Goal: Task Accomplishment & Management: Use online tool/utility

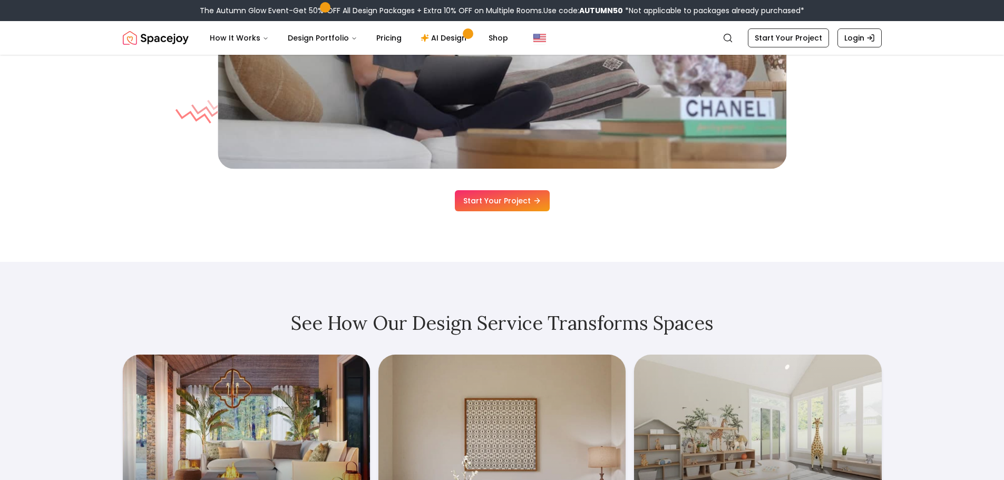
scroll to position [3501, 0]
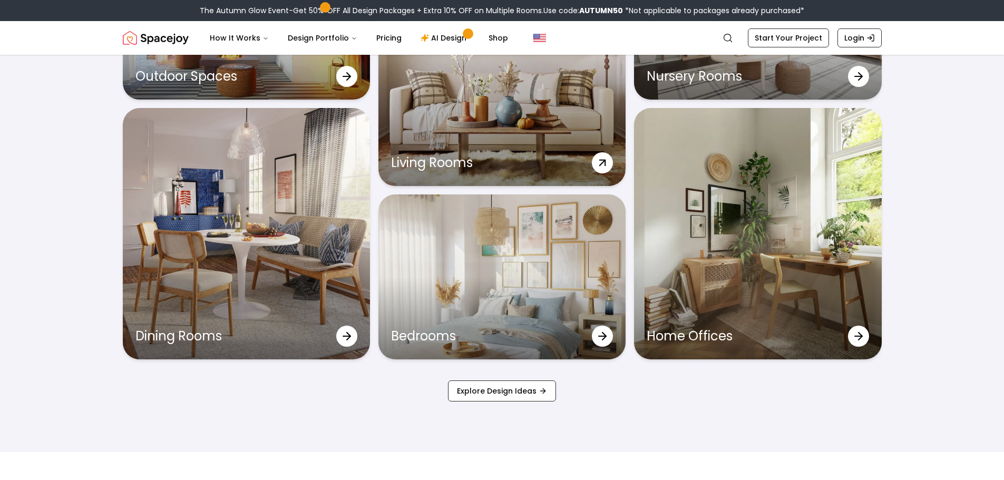
click at [525, 151] on div "Living Rooms" at bounding box center [502, 163] width 247 height 46
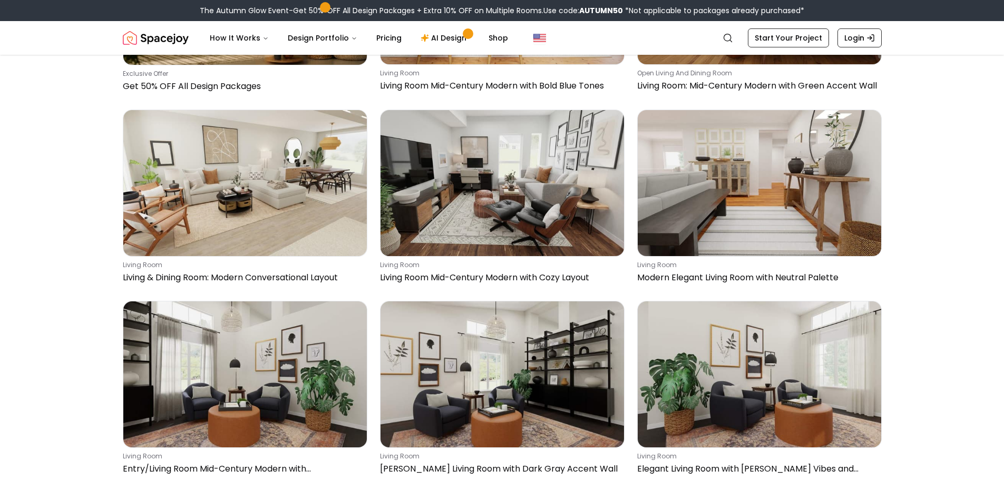
scroll to position [840, 0]
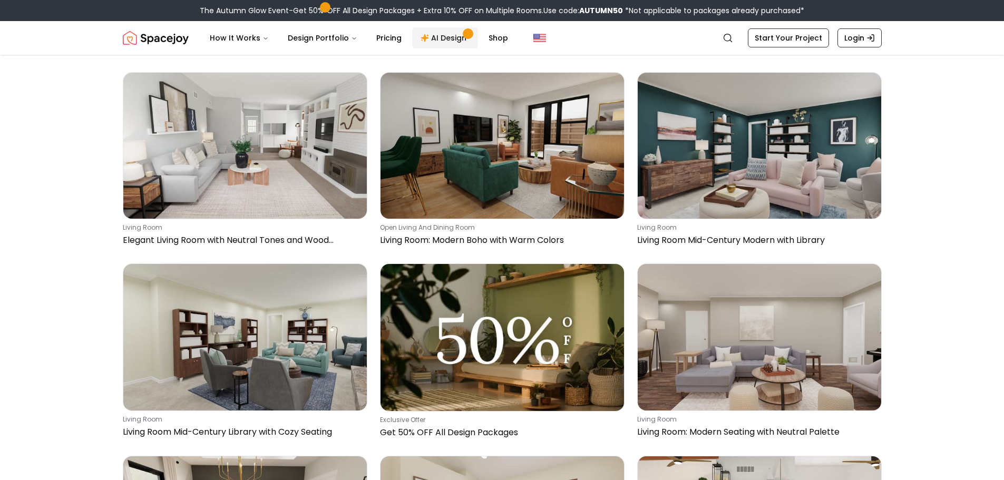
click at [446, 36] on link "AI Design" at bounding box center [445, 37] width 66 height 21
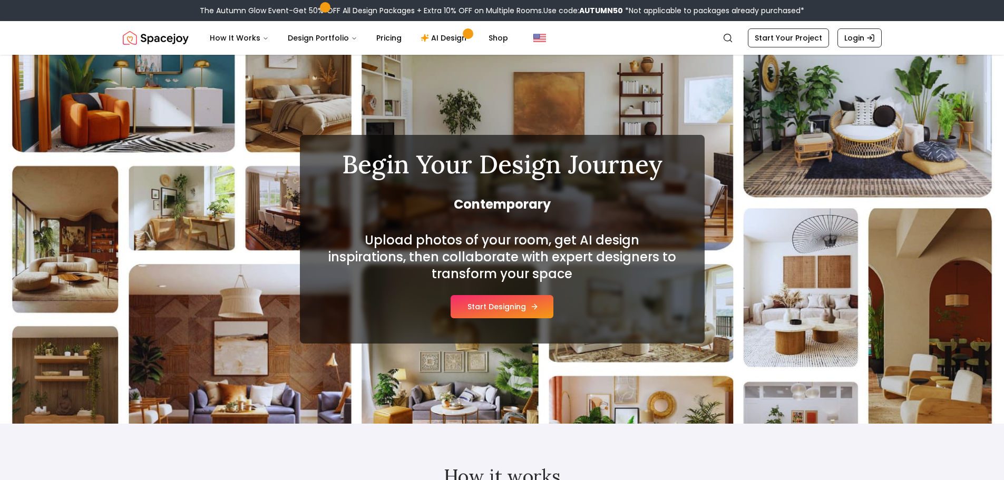
click at [498, 314] on button "Start Designing" at bounding box center [502, 306] width 103 height 23
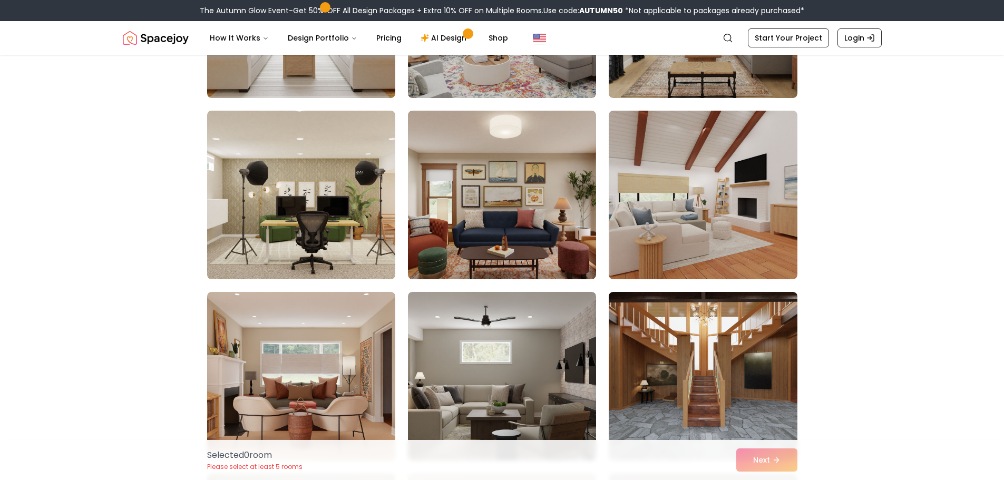
scroll to position [2411, 0]
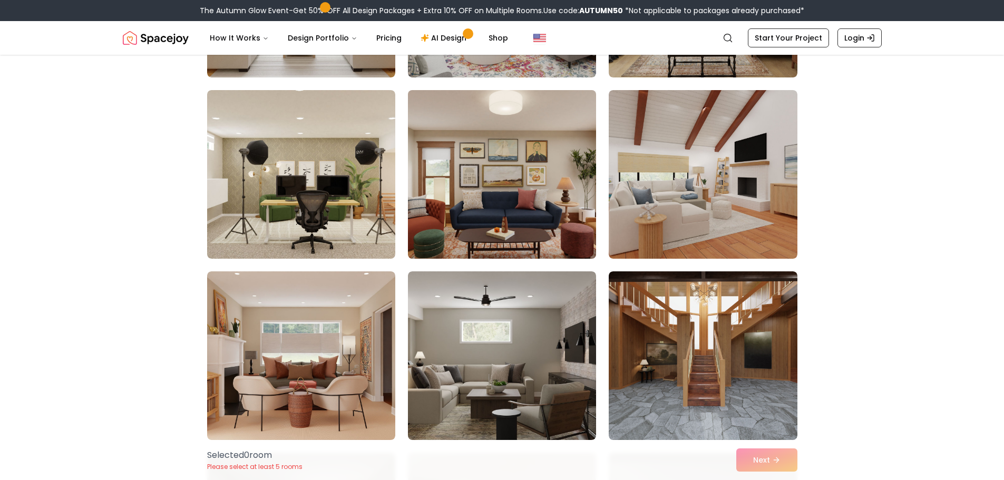
click at [554, 184] on img at bounding box center [502, 174] width 198 height 177
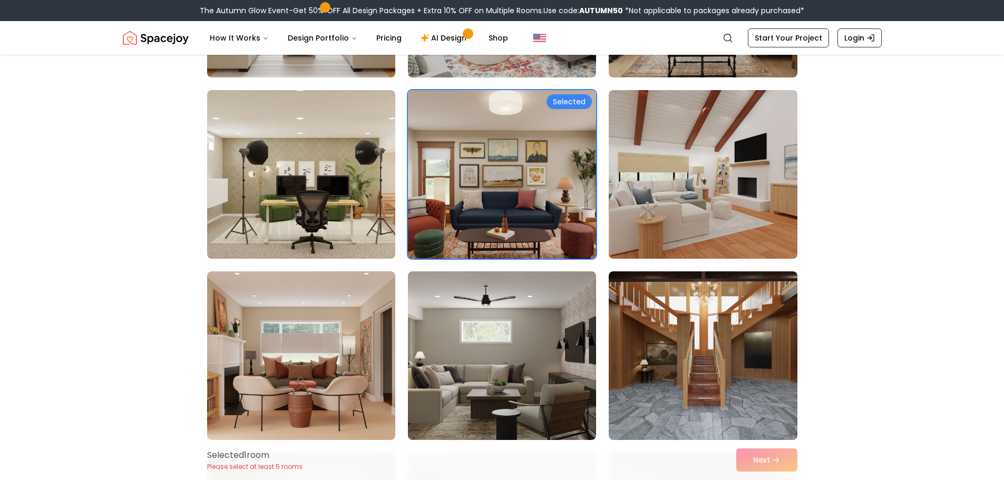
click at [558, 100] on div "Selected" at bounding box center [569, 101] width 45 height 15
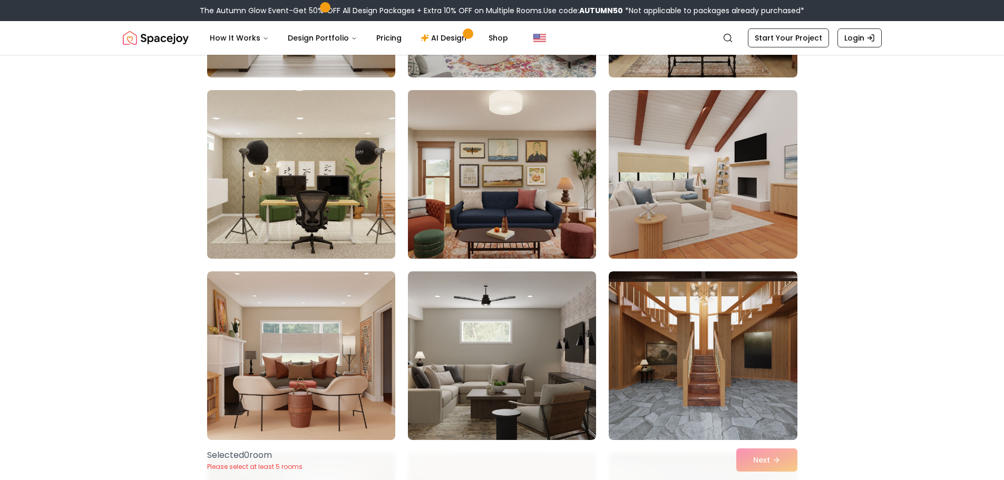
click at [558, 100] on img at bounding box center [502, 174] width 198 height 177
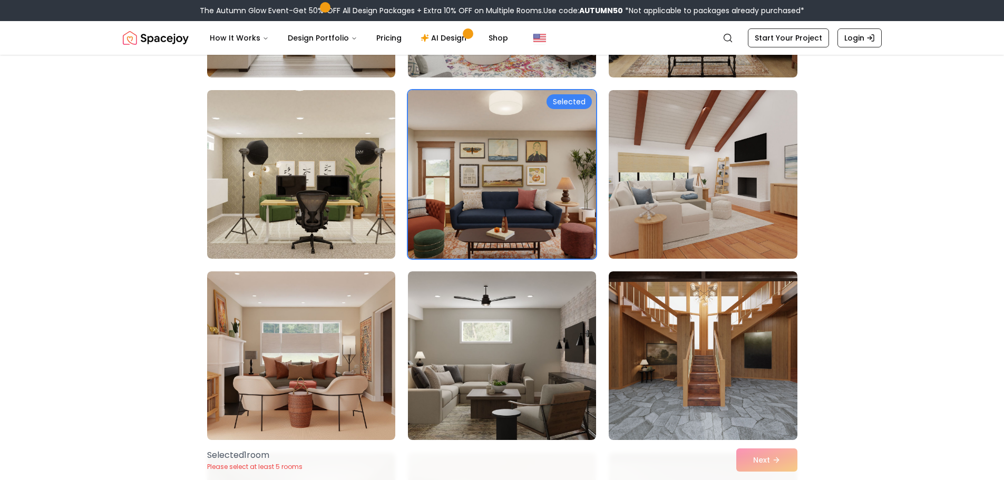
scroll to position [2831, 0]
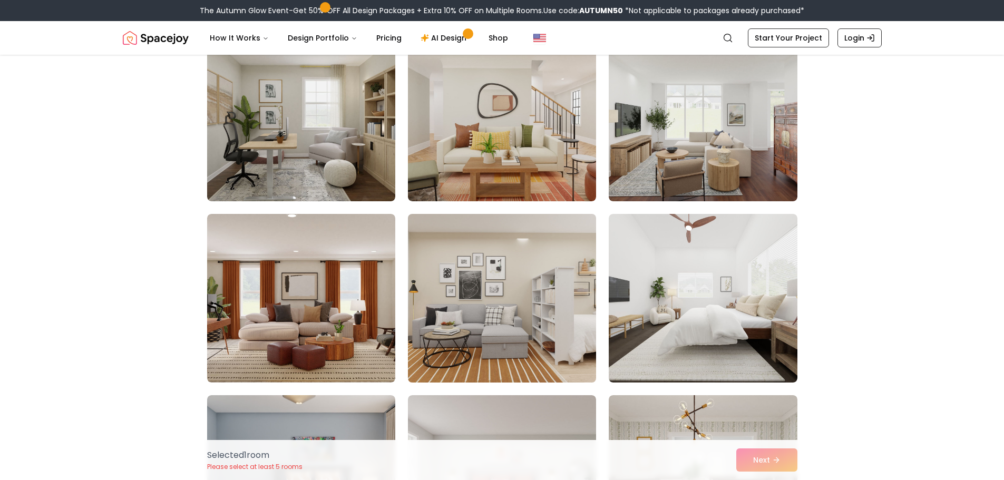
click at [477, 314] on img at bounding box center [502, 298] width 198 height 177
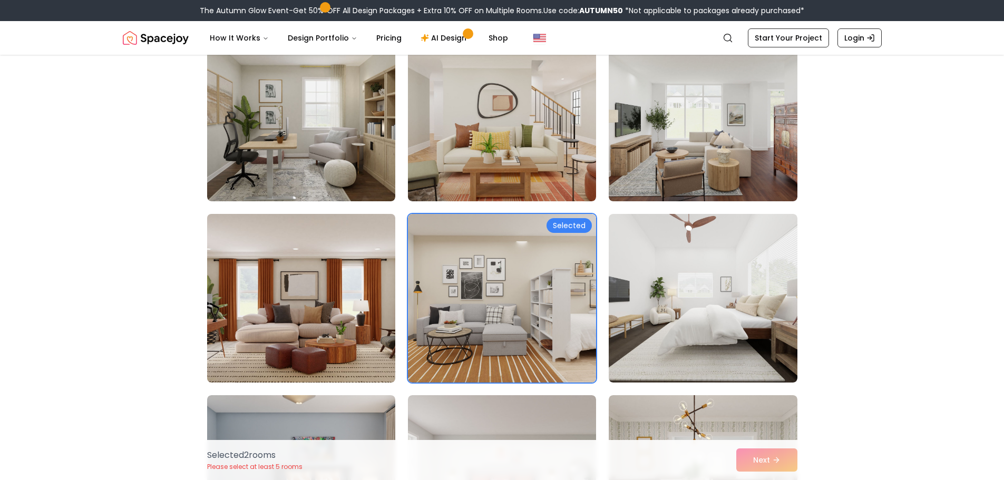
click at [326, 317] on img at bounding box center [301, 298] width 198 height 177
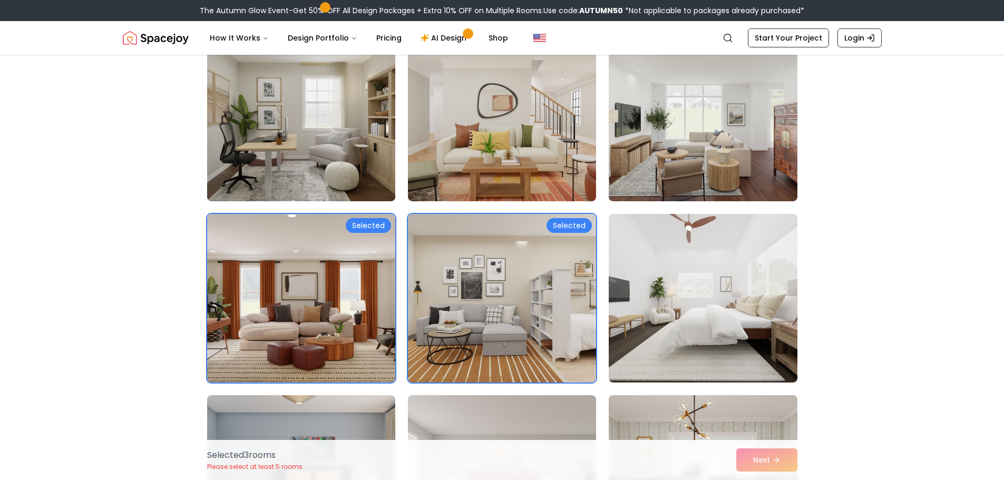
click at [302, 154] on img at bounding box center [301, 116] width 198 height 177
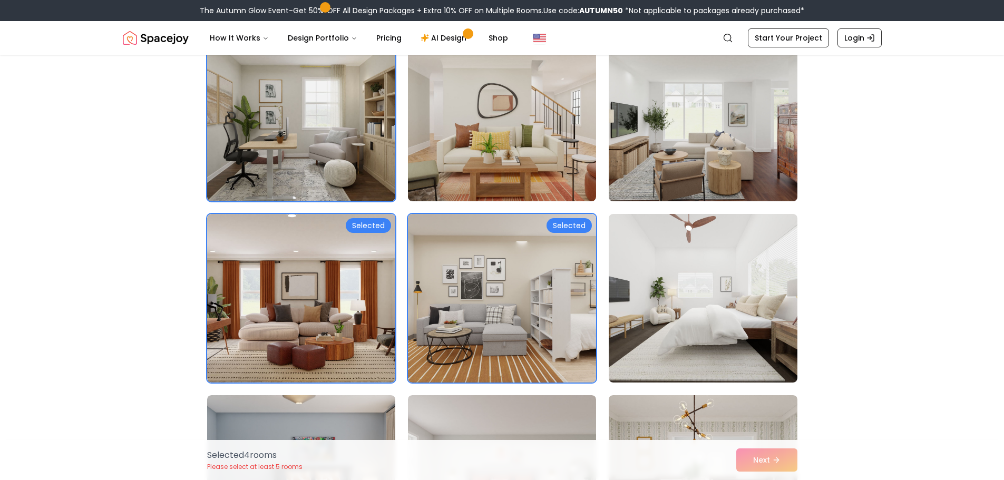
click at [726, 163] on img at bounding box center [703, 116] width 198 height 177
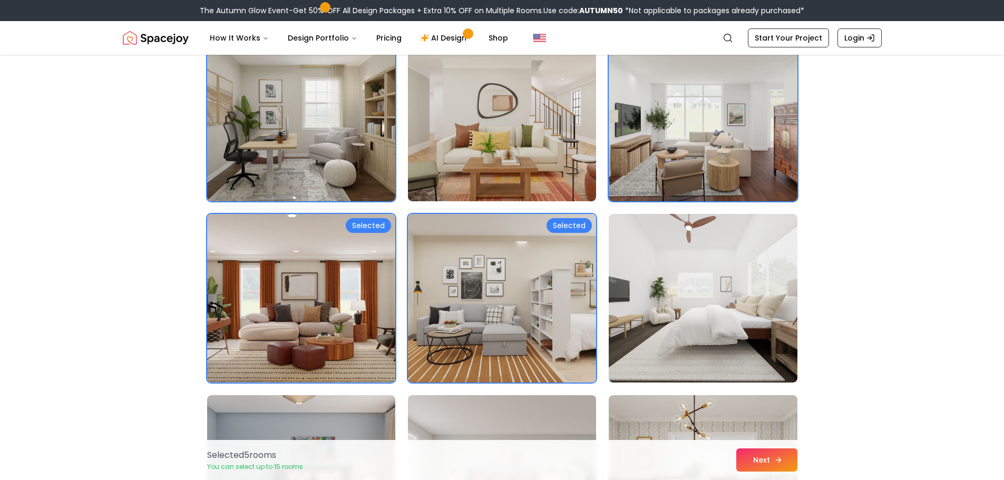
click at [784, 457] on button "Next" at bounding box center [767, 460] width 61 height 23
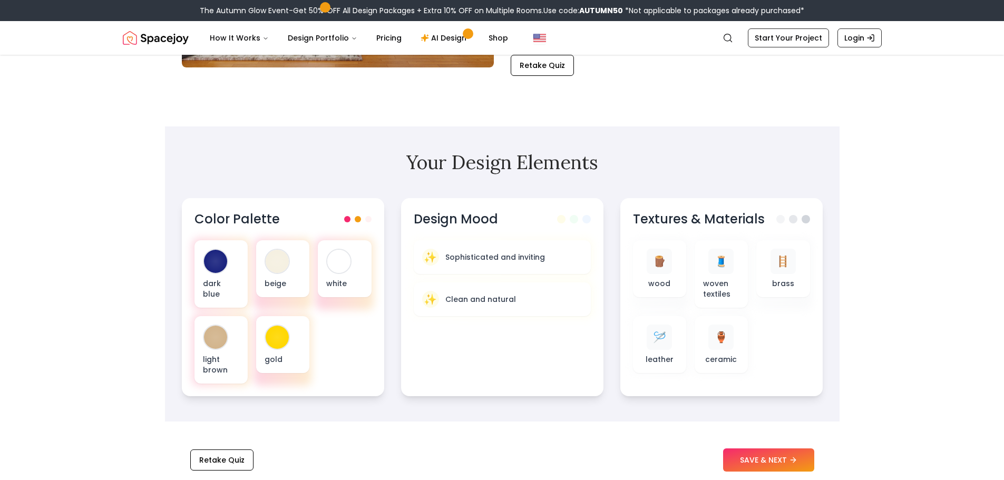
scroll to position [295, 0]
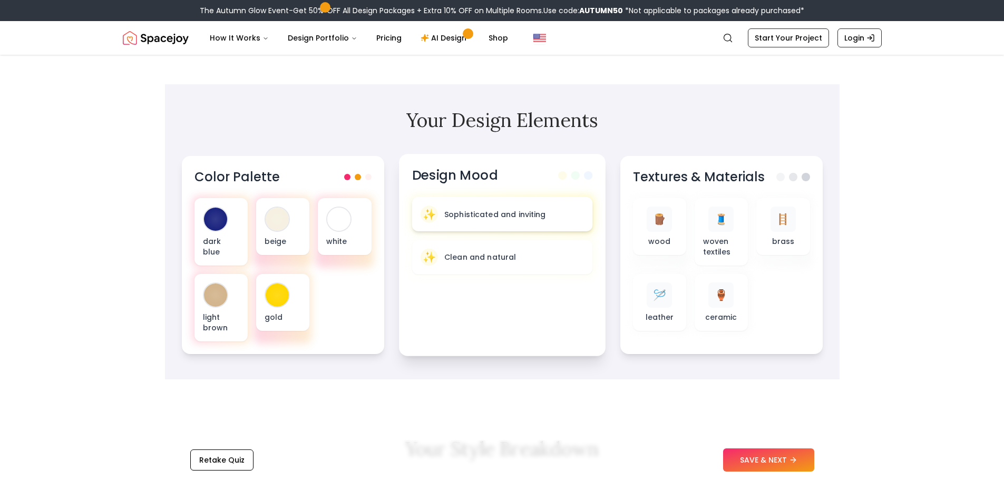
click at [545, 215] on div "✨ Sophisticated and inviting" at bounding box center [501, 214] width 163 height 17
click at [718, 246] on p "woven textiles" at bounding box center [721, 247] width 37 height 22
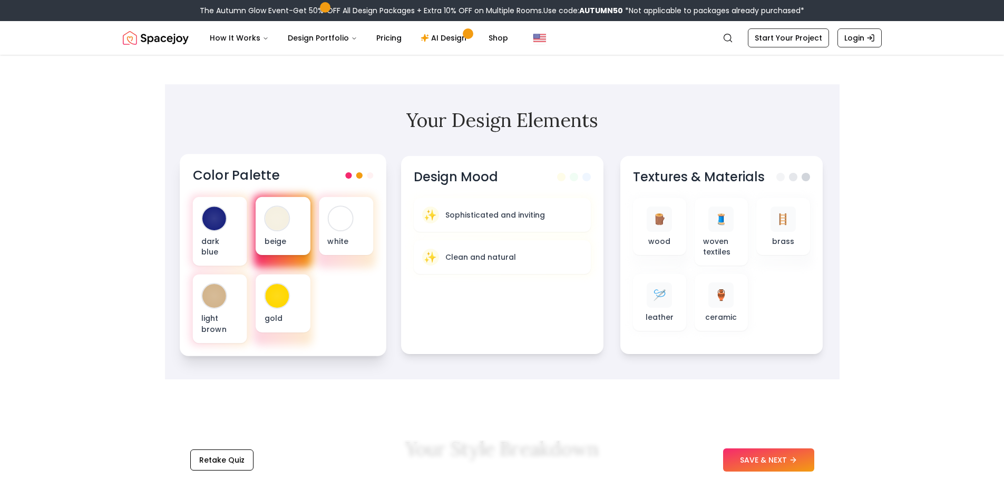
click at [278, 225] on div at bounding box center [277, 219] width 24 height 24
click at [286, 221] on div at bounding box center [277, 219] width 24 height 24
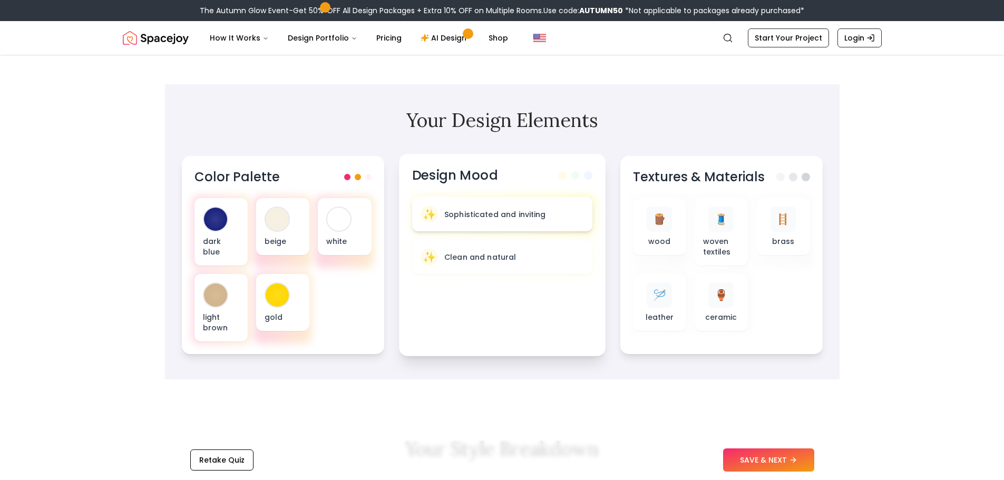
click at [480, 218] on p "Sophisticated and inviting" at bounding box center [495, 214] width 102 height 11
click at [720, 227] on div "🧵" at bounding box center [722, 219] width 26 height 26
click at [786, 459] on button "SAVE & NEXT" at bounding box center [768, 460] width 91 height 23
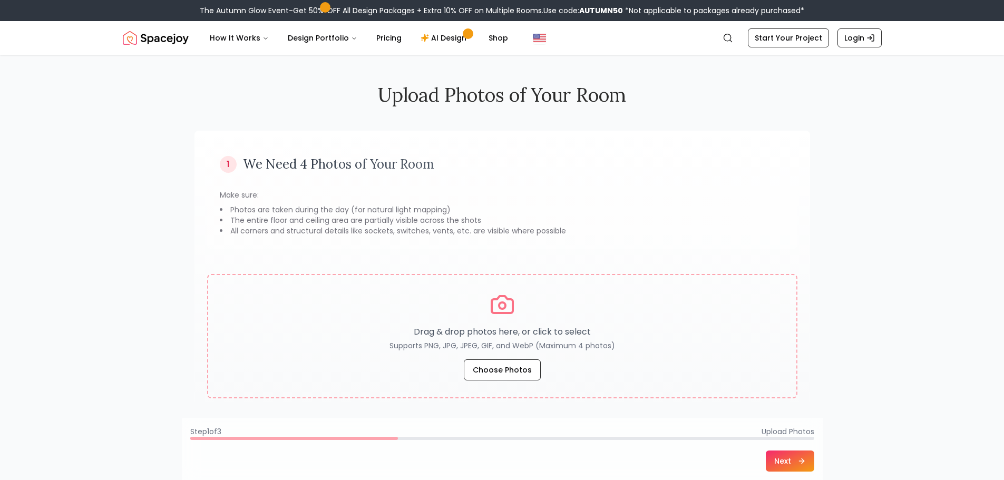
scroll to position [420, 0]
